Goal: Information Seeking & Learning: Learn about a topic

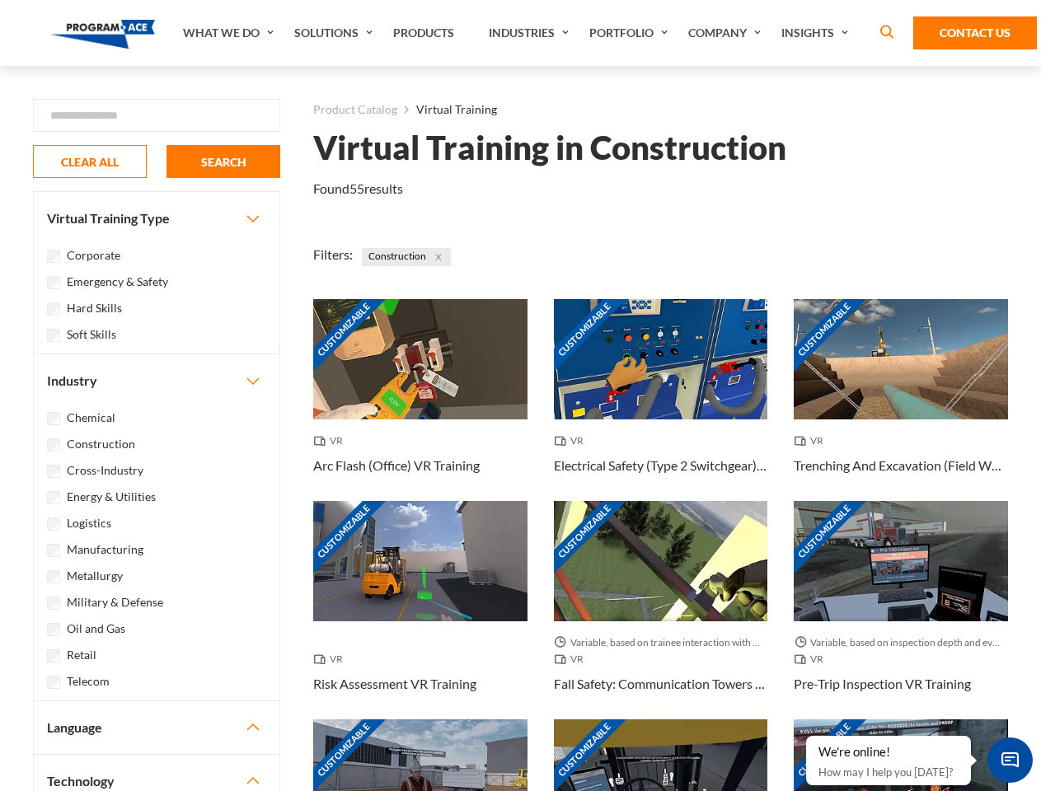
click at [230, 33] on link "What We Do" at bounding box center [230, 33] width 111 height 66
click at [335, 33] on link "Solutions" at bounding box center [335, 33] width 99 height 66
click at [531, 33] on link "Industries" at bounding box center [530, 33] width 101 height 66
click at [727, 33] on link "Company" at bounding box center [726, 33] width 93 height 66
click at [817, 33] on link "Insights" at bounding box center [816, 33] width 87 height 66
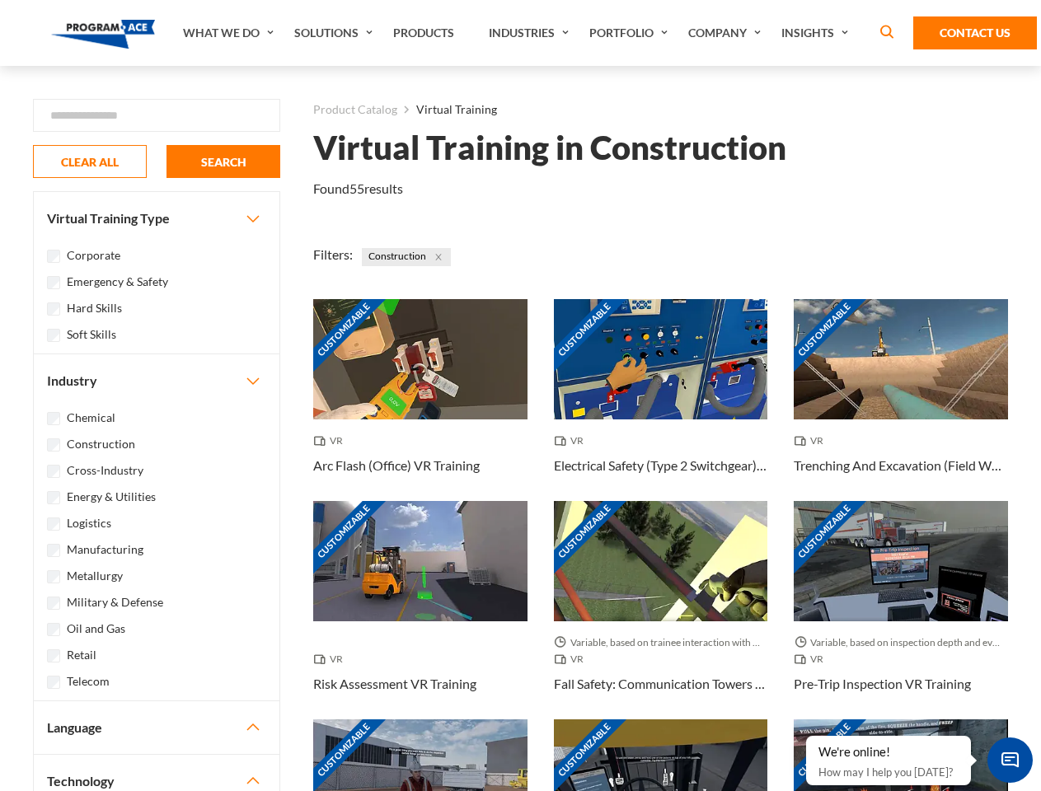
click at [0, 0] on div "Blog White Papers News" at bounding box center [0, 0] width 0 height 0
click at [0, 0] on strong "How Virtual Learning Can Enhance Workforce Productivity: A Guide for L&D Manage…" at bounding box center [0, 0] width 0 height 0
click at [1009, 760] on span "Minimize live chat window" at bounding box center [1010, 760] width 60 height 60
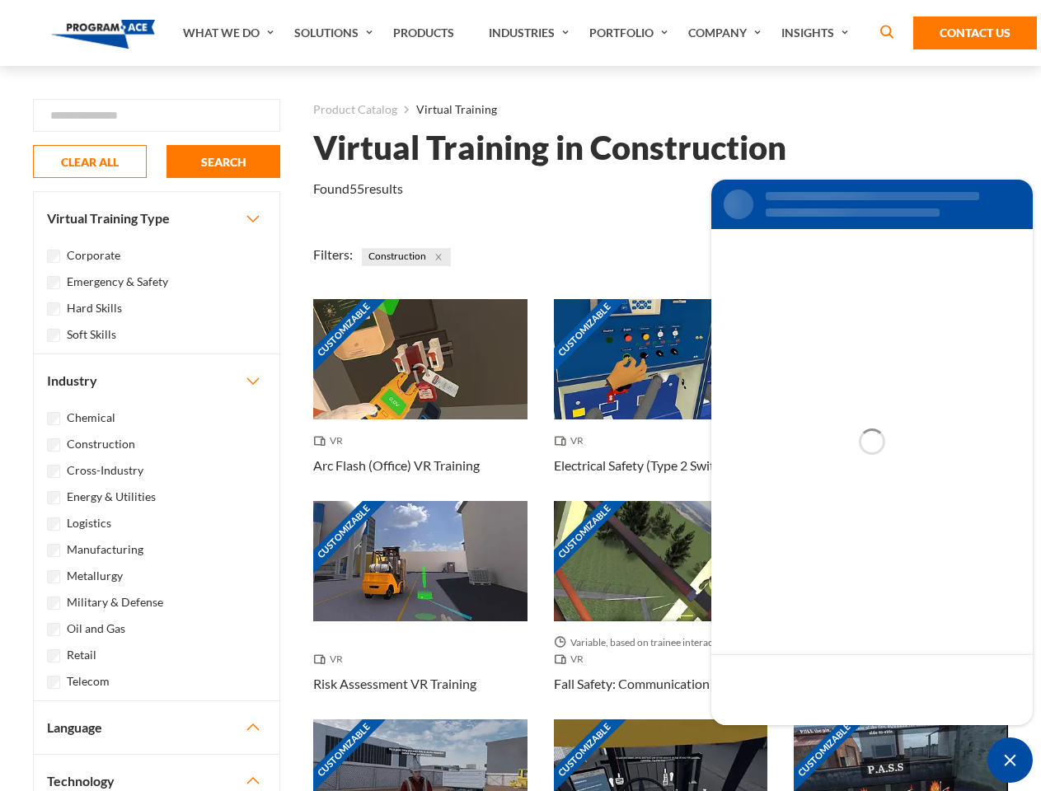
click at [807, 737] on div "Customizable" at bounding box center [900, 779] width 214 height 120
